Goal: Find specific page/section: Find specific page/section

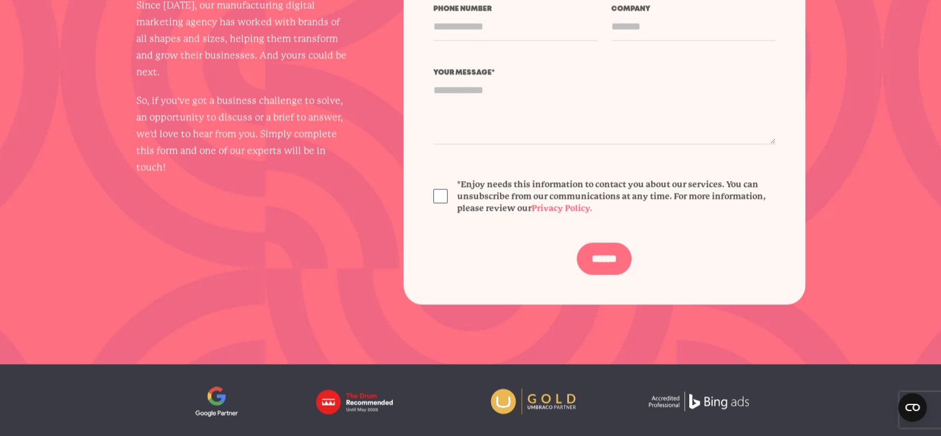
scroll to position [2429, 0]
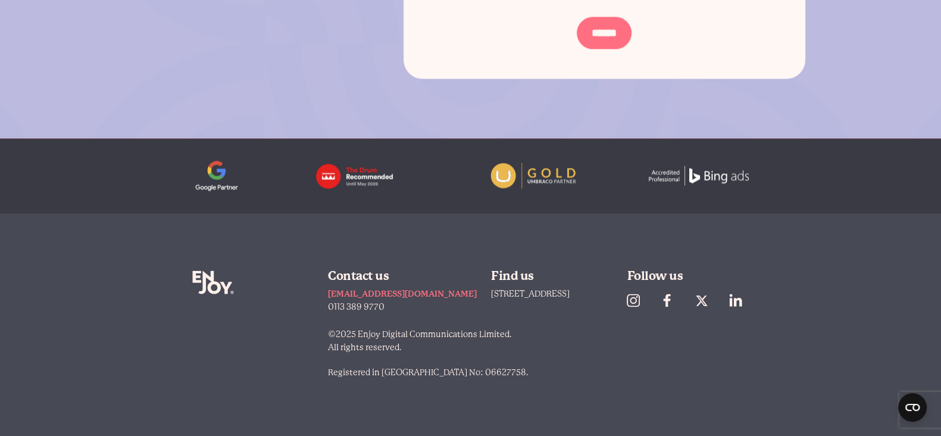
drag, startPoint x: 363, startPoint y: 82, endPoint x: 775, endPoint y: 114, distance: 413.9
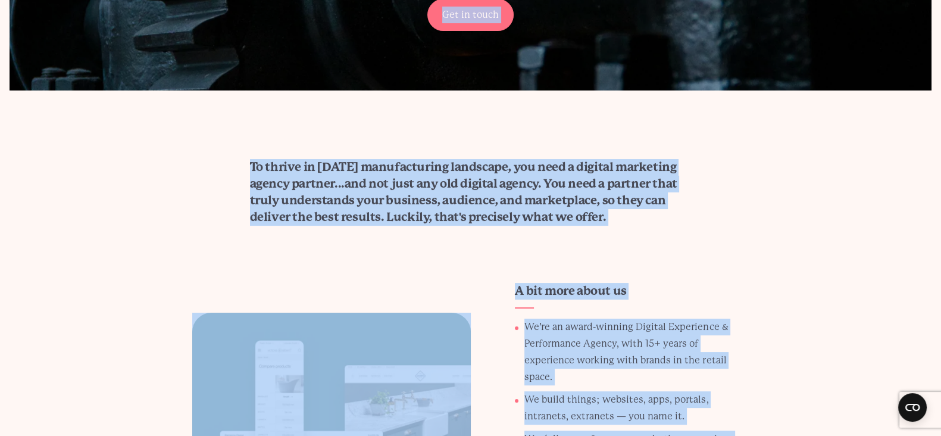
scroll to position [121, 0]
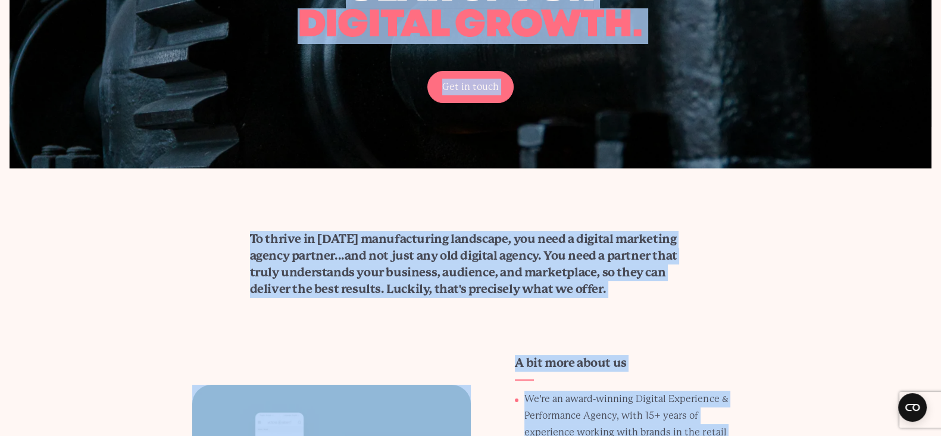
click at [197, 281] on section "To thrive in [DATE] manufacturing landscape, you need a digital marketing agenc…" at bounding box center [470, 264] width 941 height 67
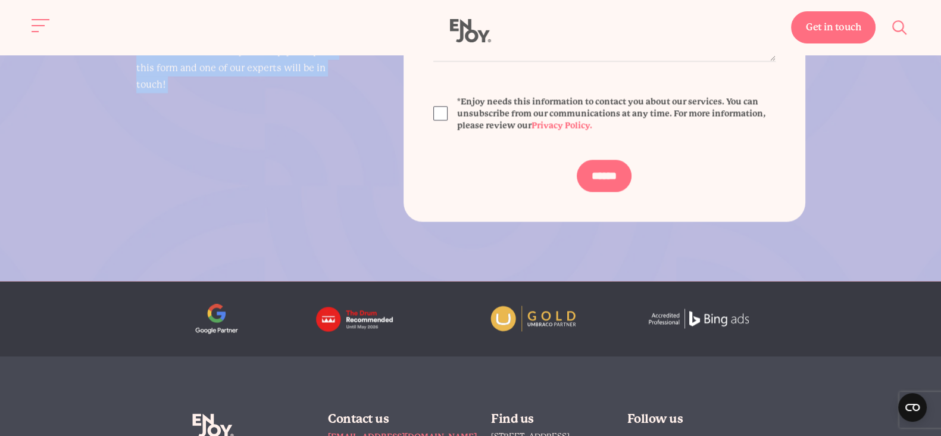
scroll to position [2189, 0]
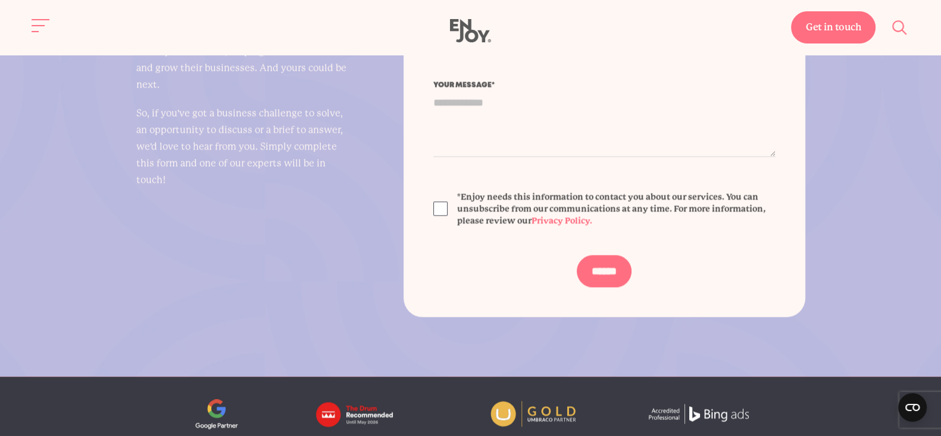
drag, startPoint x: 314, startPoint y: 75, endPoint x: 695, endPoint y: 347, distance: 468.4
copy body "Loremipsumdol Sitamet Consectet adip el sed doeiusm tempor. Inc ut labor Et dol…"
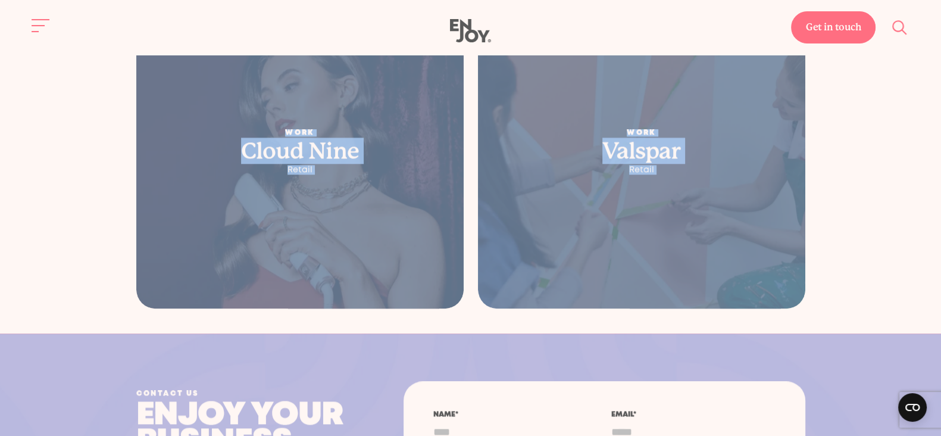
scroll to position [1519, 0]
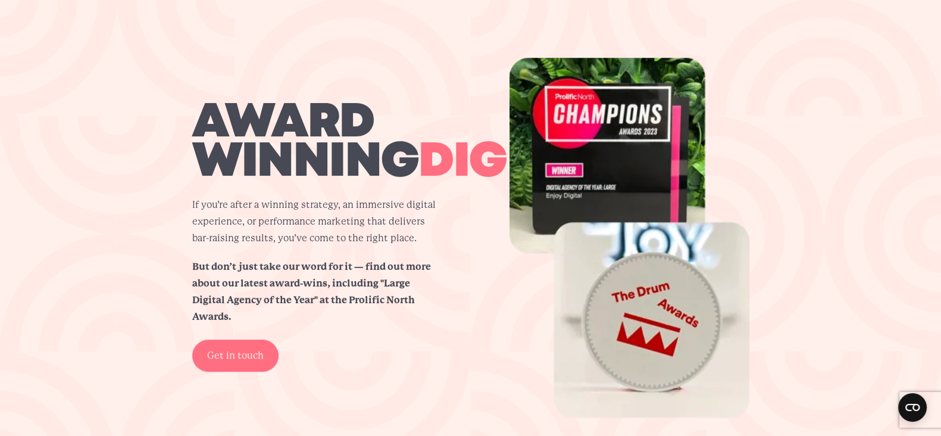
scroll to position [1190, 0]
